Goal: Task Accomplishment & Management: Manage account settings

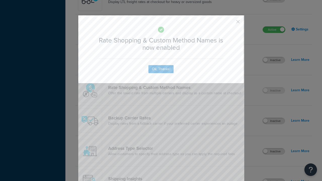
click at [231, 23] on button "button" at bounding box center [230, 23] width 1 height 1
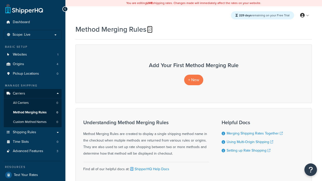
click at [149, 29] on icon at bounding box center [149, 29] width 4 height 4
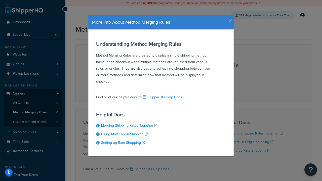
click at [229, 19] on icon "button" at bounding box center [231, 21] width 4 height 5
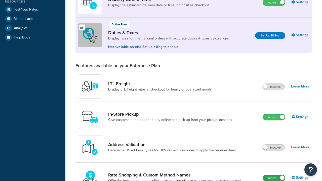
click at [274, 175] on label "Active" at bounding box center [274, 178] width 22 height 6
